Goal: Complete application form

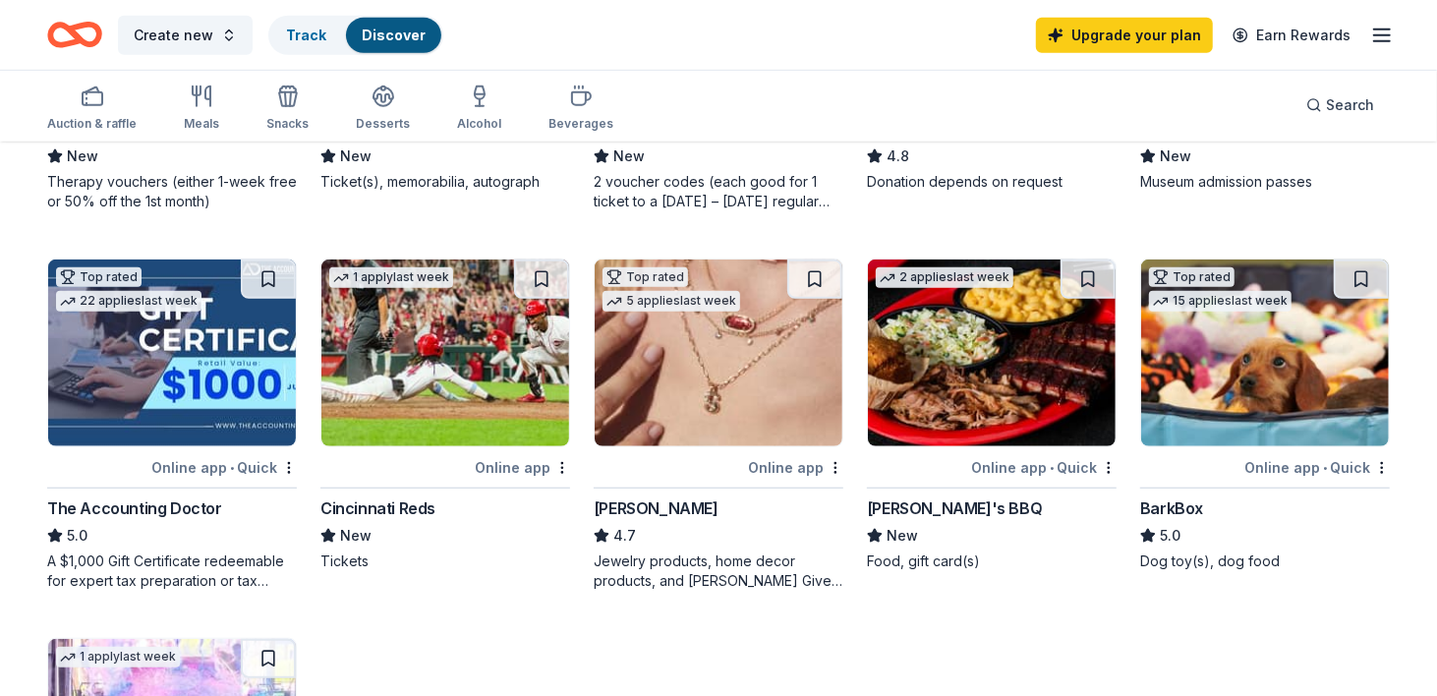
scroll to position [786, 0]
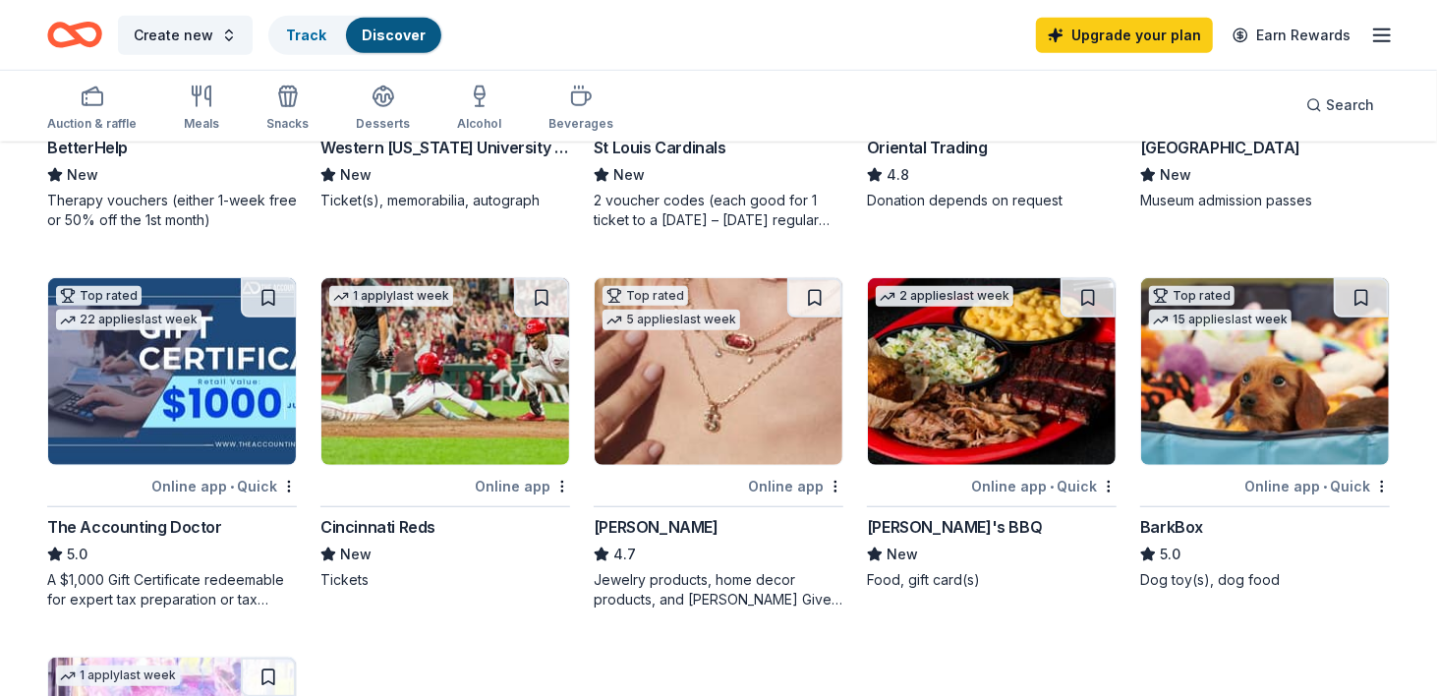
click at [937, 353] on img at bounding box center [992, 371] width 248 height 187
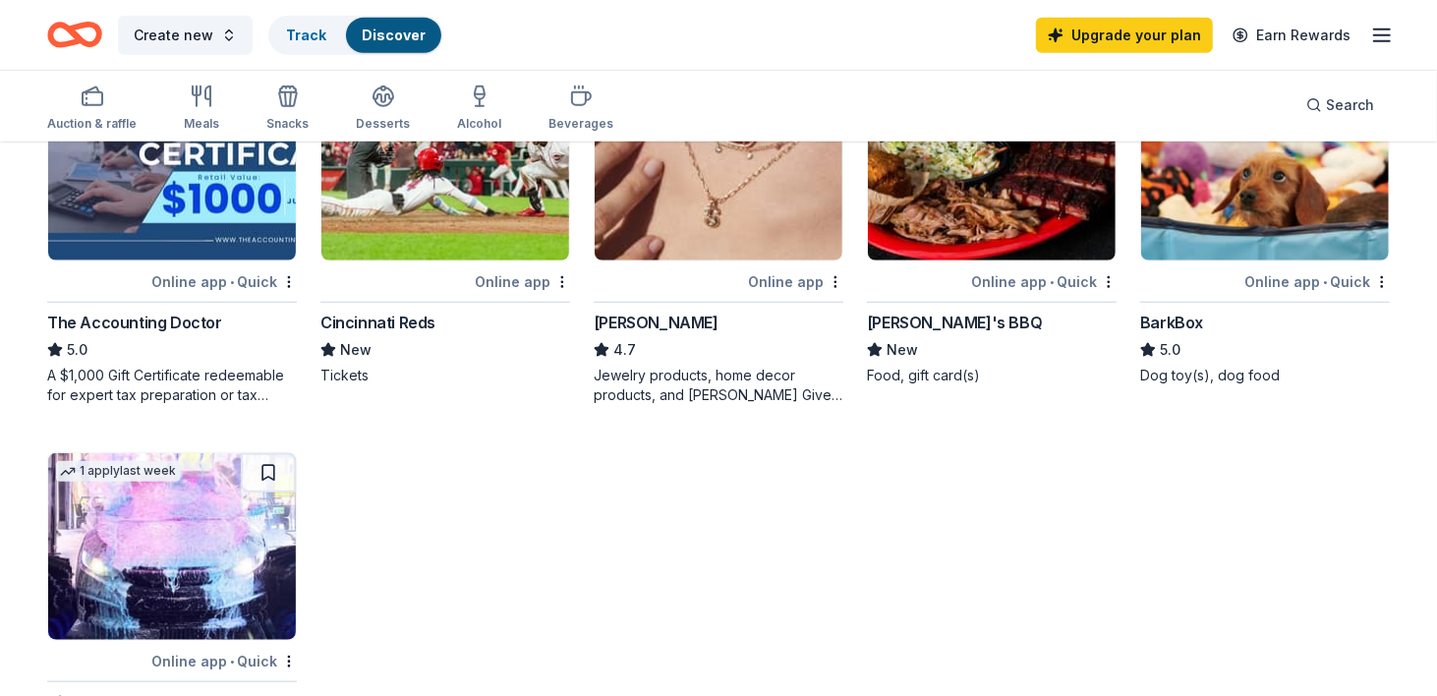
scroll to position [983, 0]
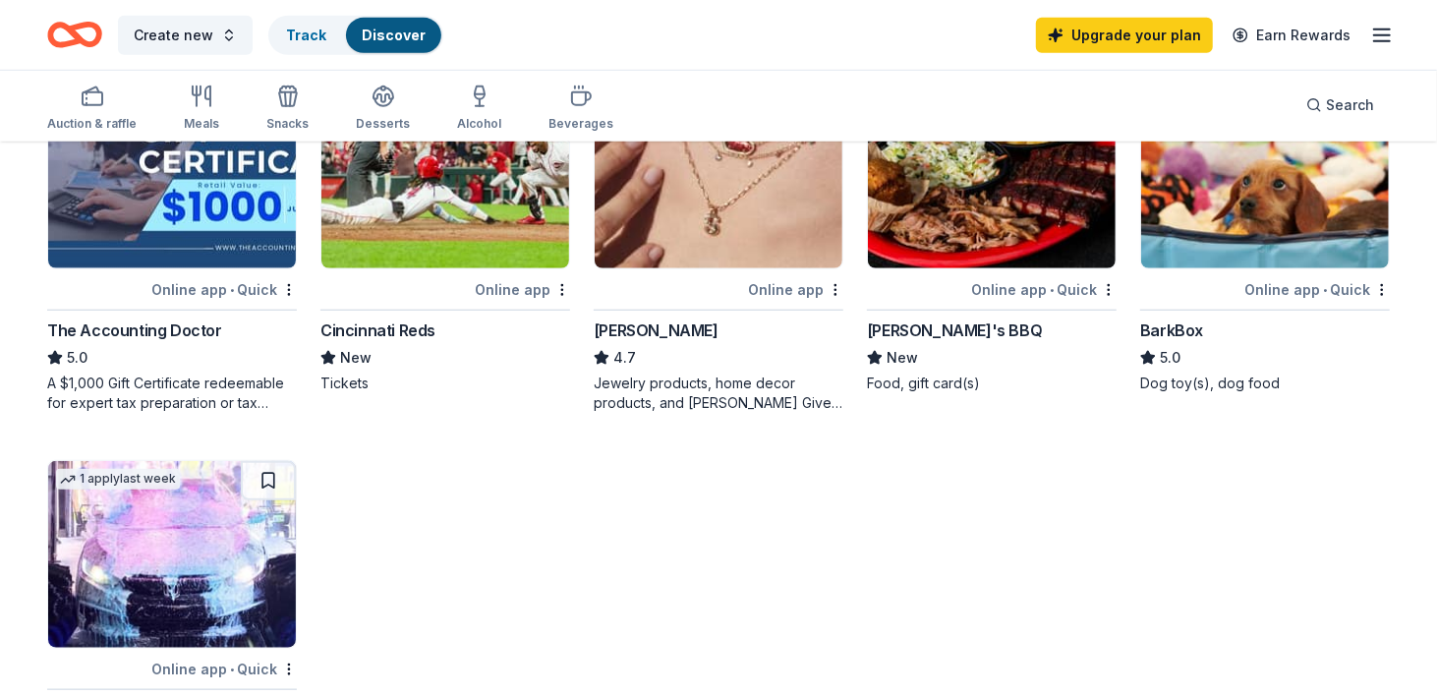
click at [1238, 190] on img at bounding box center [1265, 175] width 248 height 187
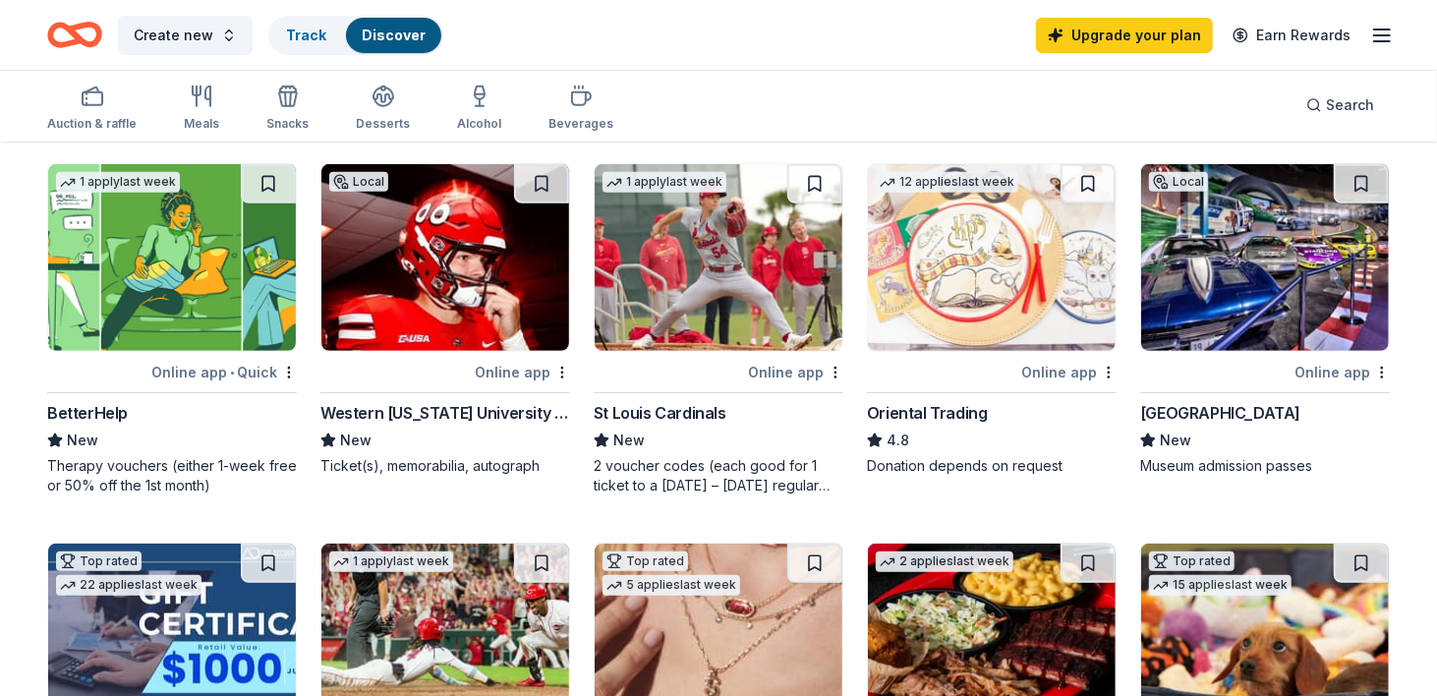
scroll to position [491, 0]
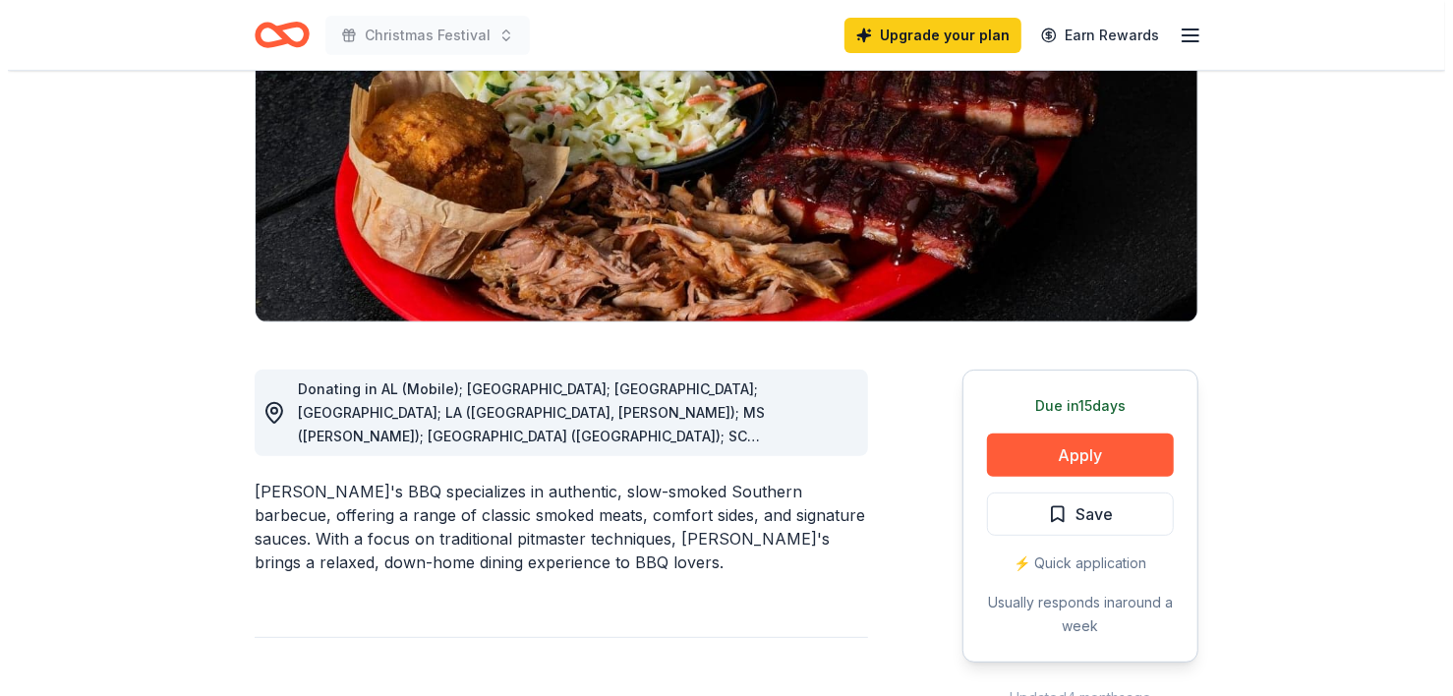
scroll to position [295, 0]
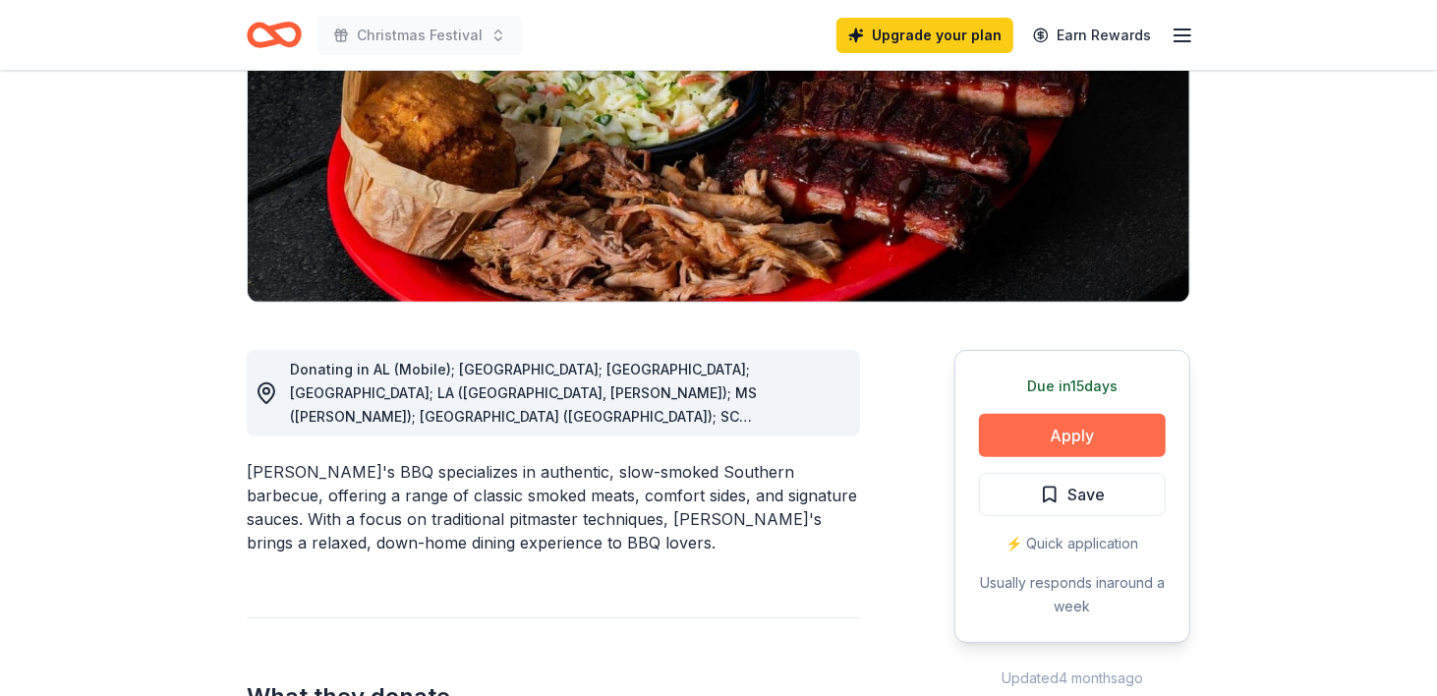
click at [1025, 435] on button "Apply" at bounding box center [1072, 435] width 187 height 43
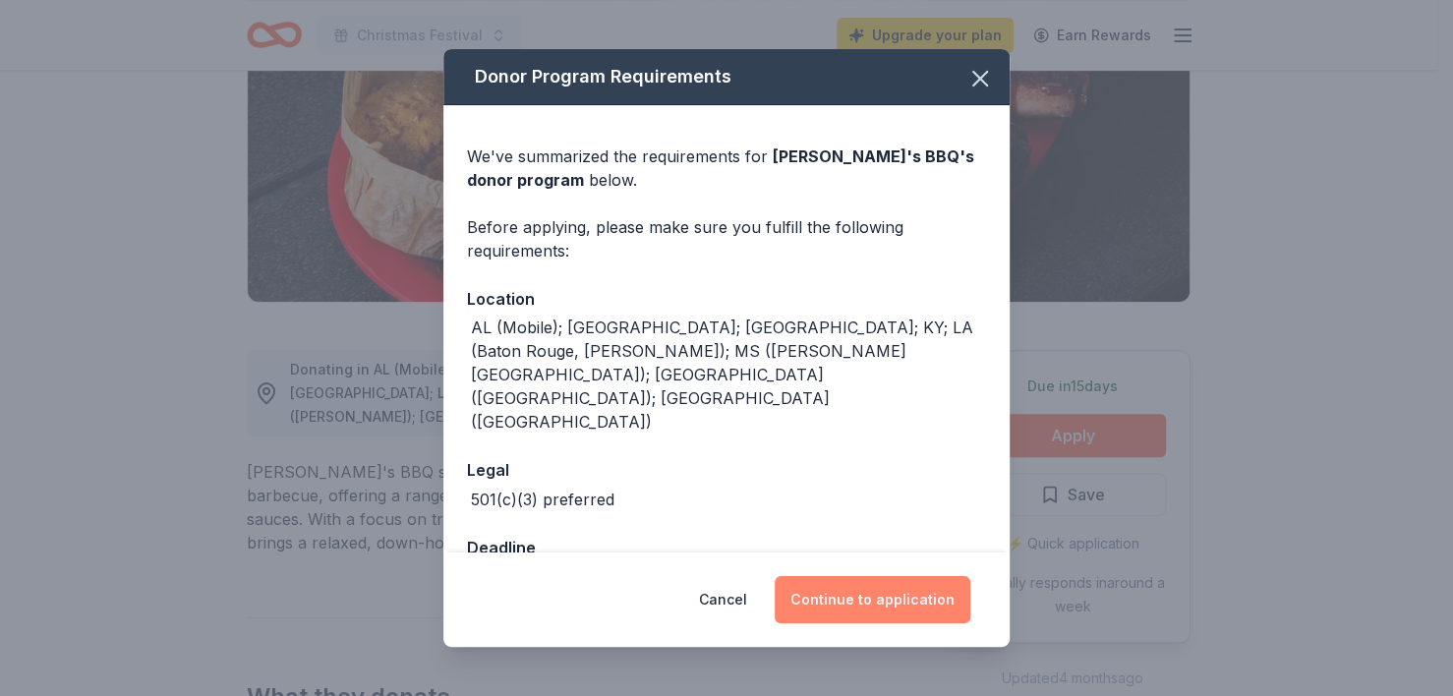
click at [907, 588] on button "Continue to application" at bounding box center [873, 599] width 196 height 47
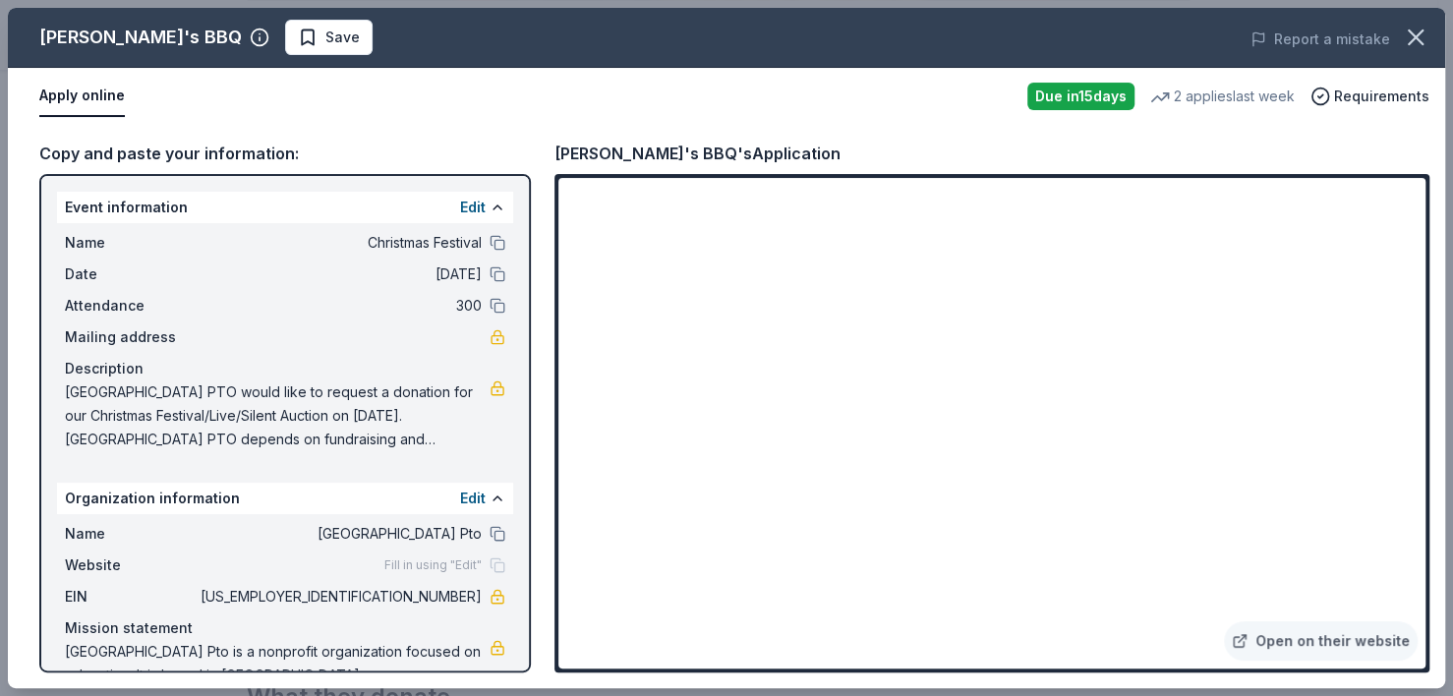
scroll to position [62, 0]
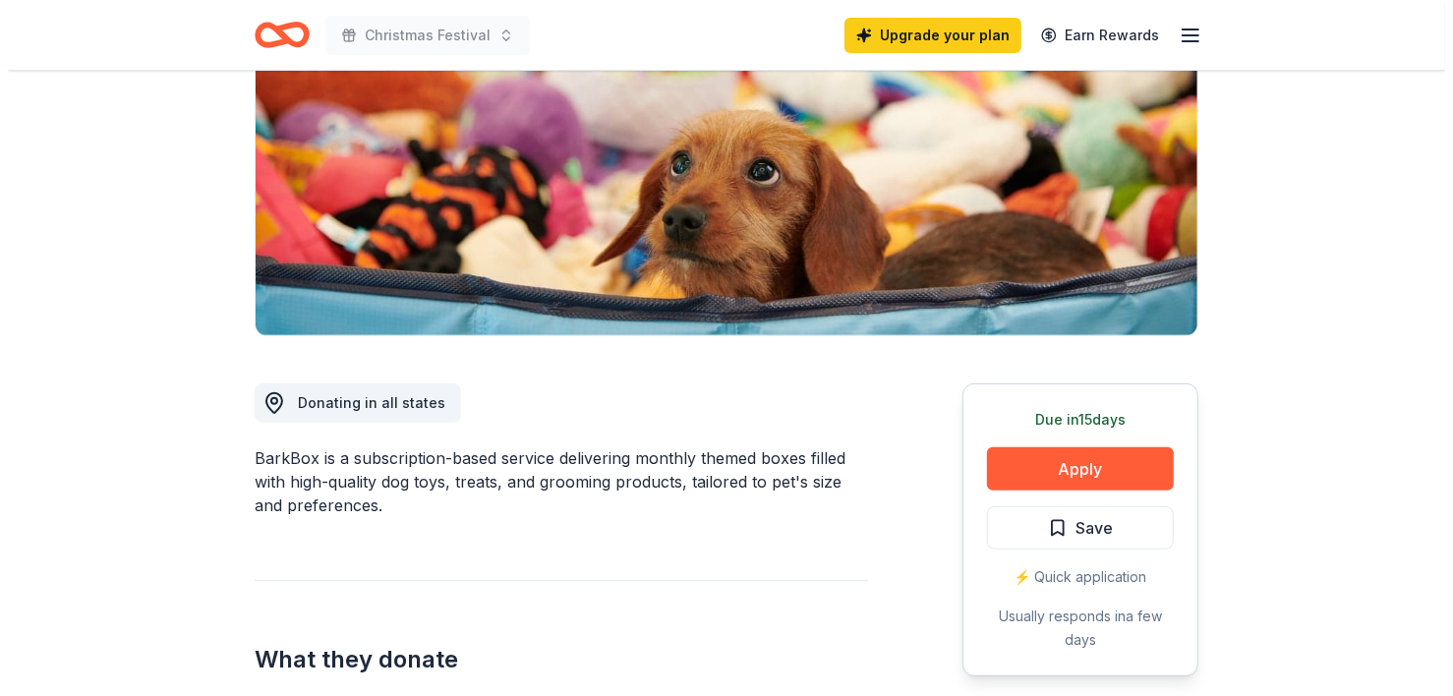
scroll to position [295, 0]
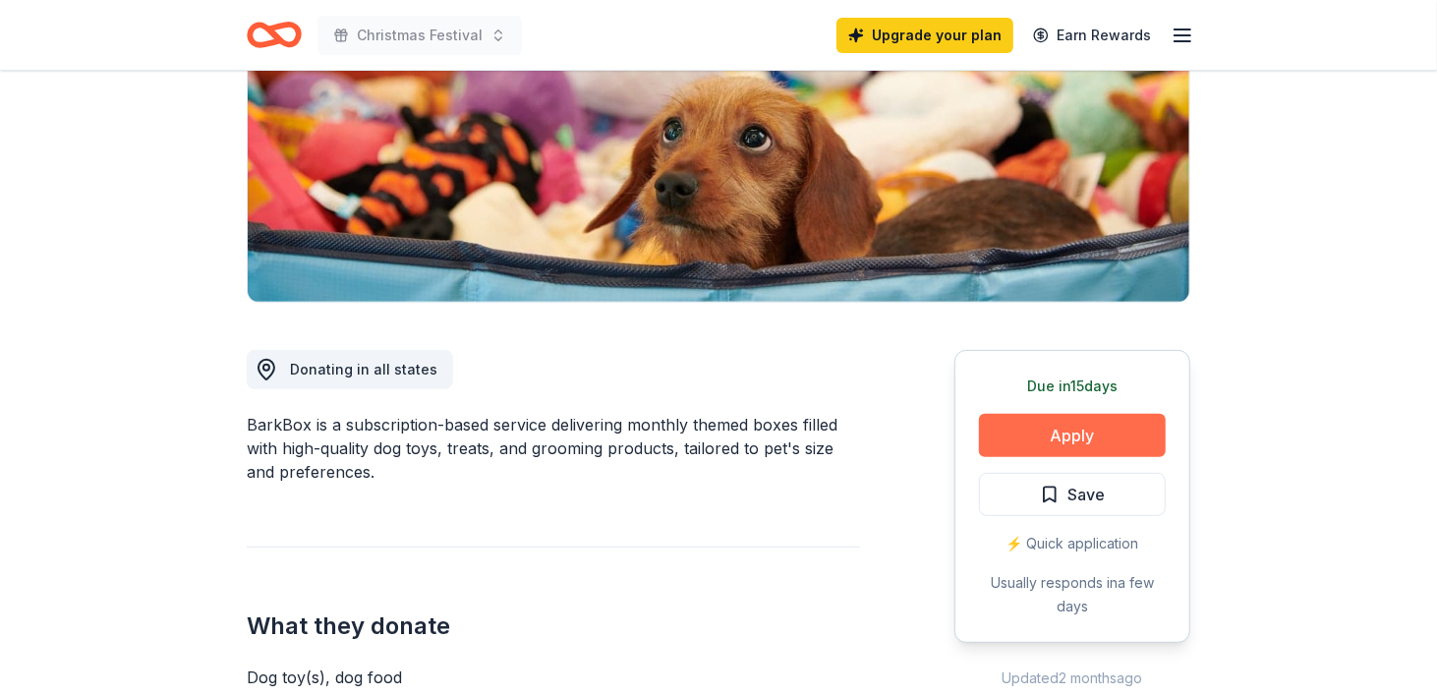
click at [1043, 425] on button "Apply" at bounding box center [1072, 435] width 187 height 43
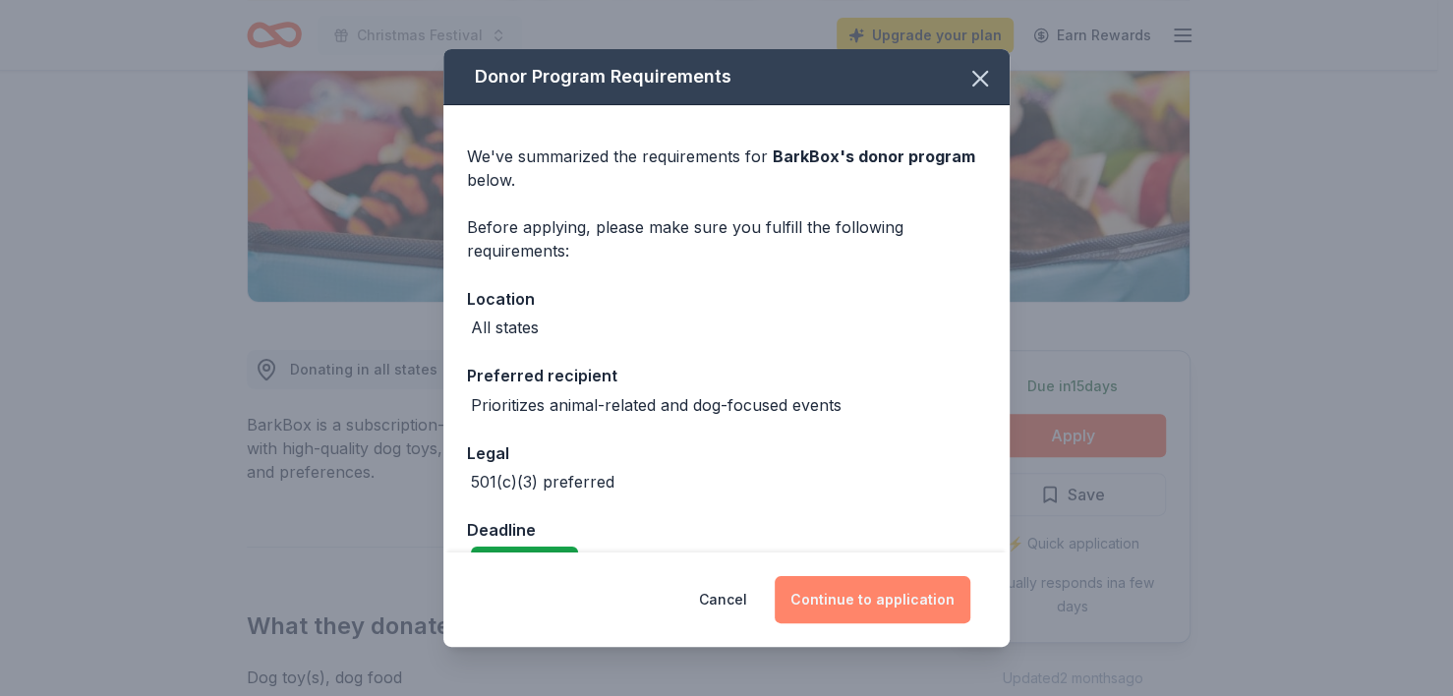
click at [889, 602] on button "Continue to application" at bounding box center [873, 599] width 196 height 47
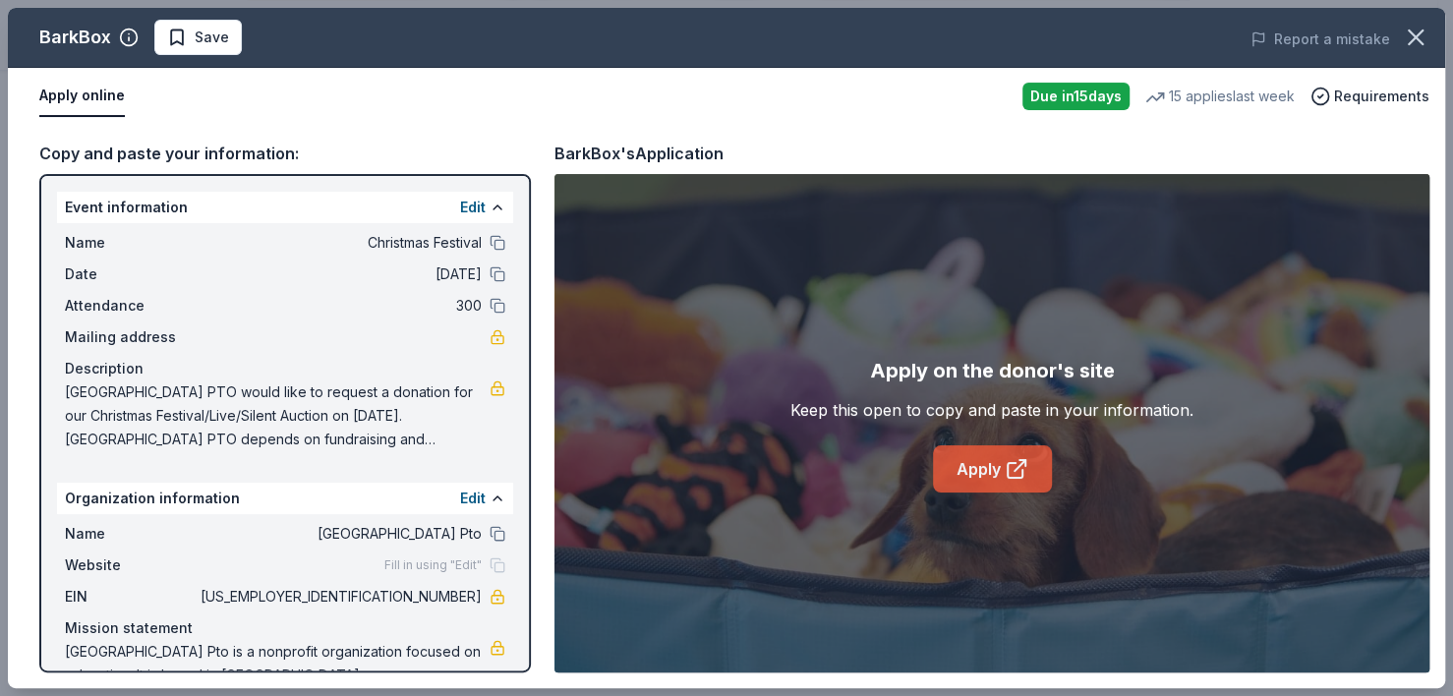
click at [967, 471] on link "Apply" at bounding box center [992, 468] width 119 height 47
